Goal: Transaction & Acquisition: Purchase product/service

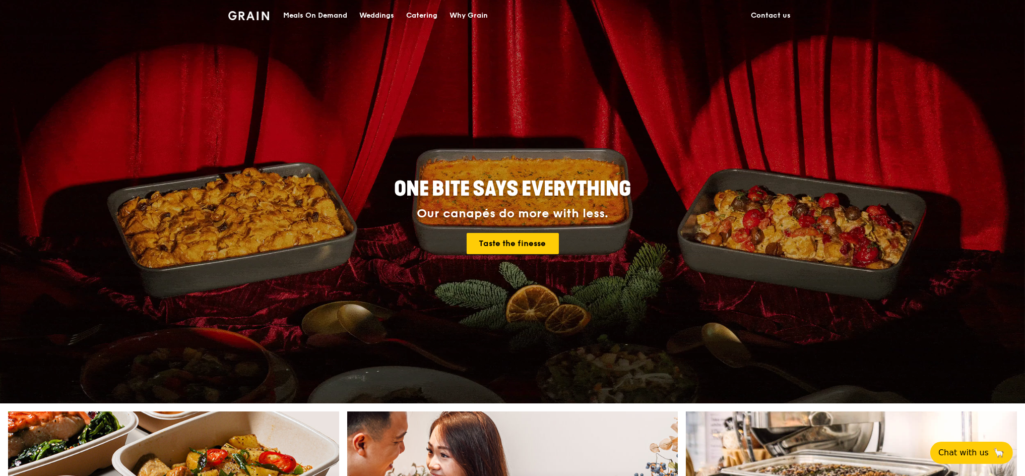
click at [418, 14] on div "Catering" at bounding box center [421, 16] width 31 height 30
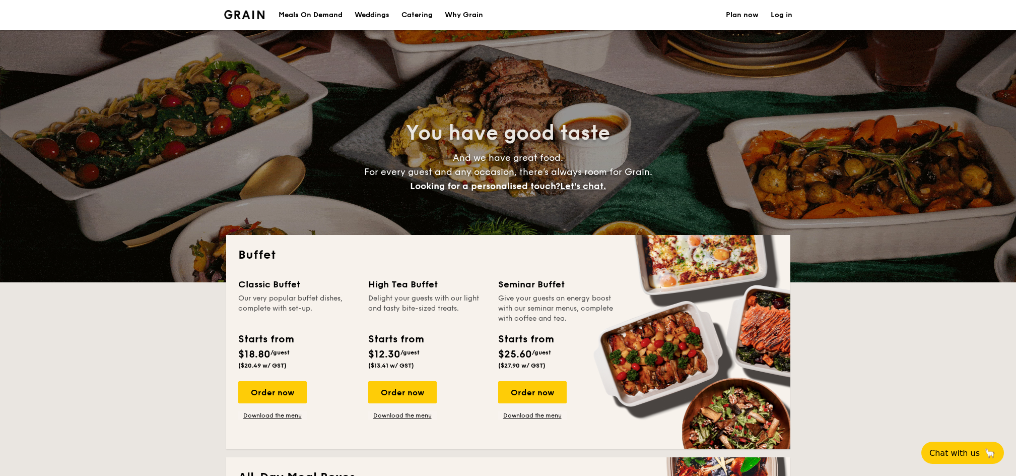
select select
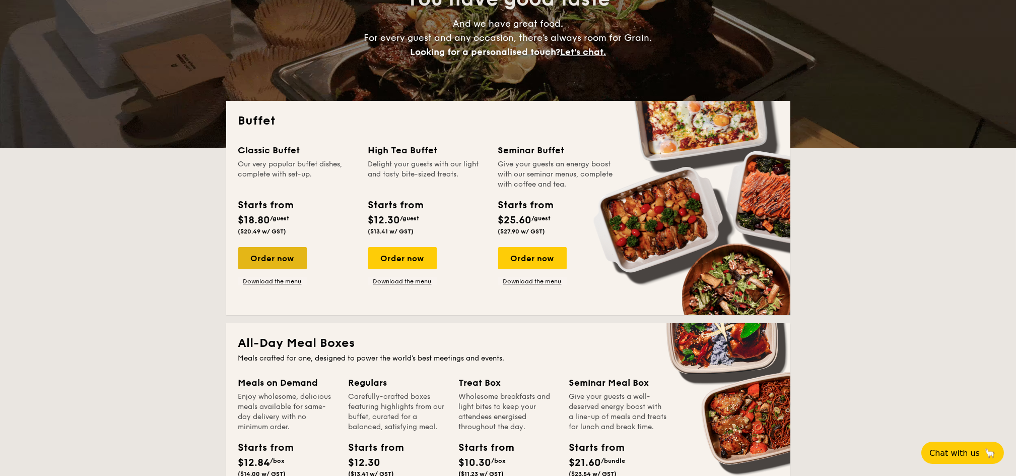
click at [276, 260] on div "Order now" at bounding box center [272, 258] width 69 height 22
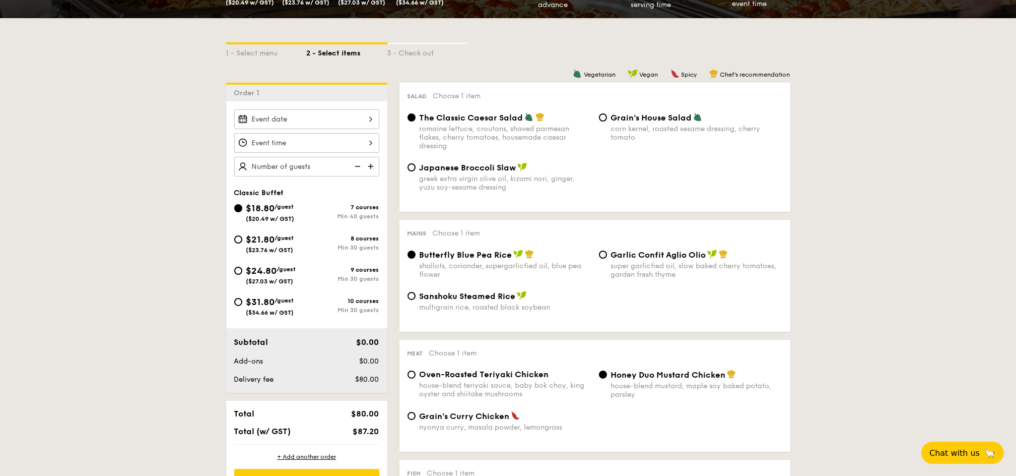
scroll to position [268, 0]
